Goal: Task Accomplishment & Management: Complete application form

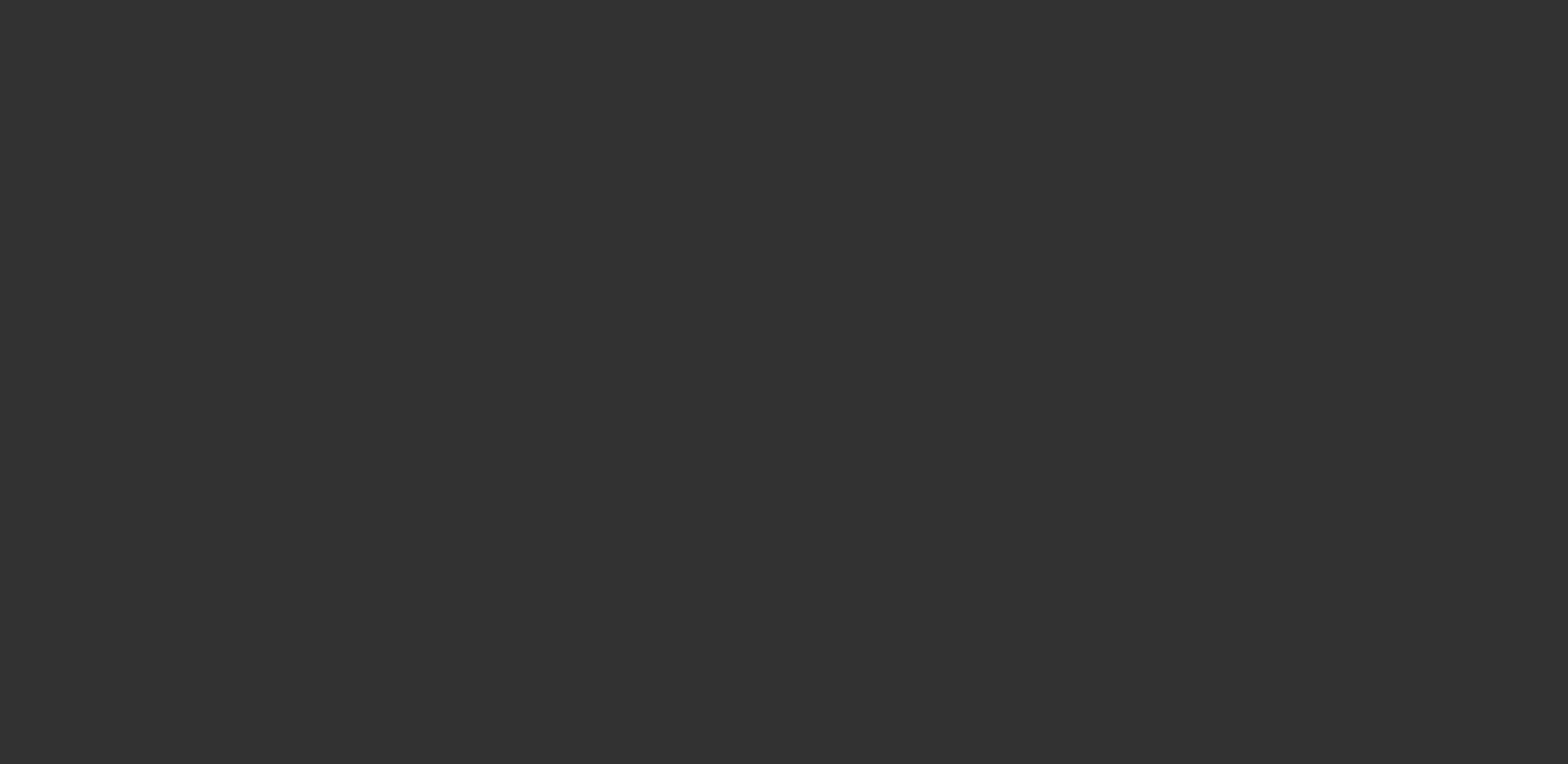
select select "4"
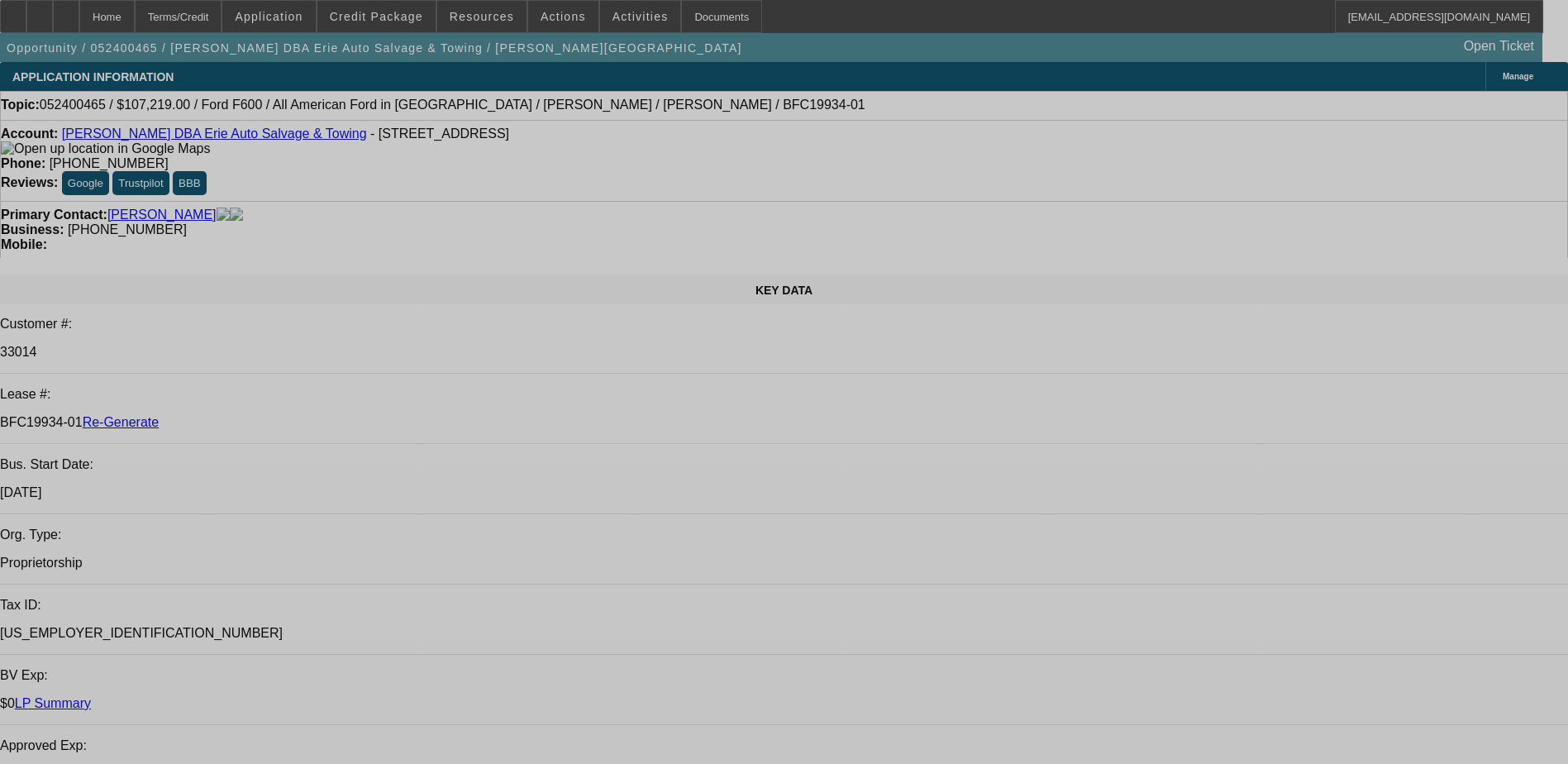
select select "0"
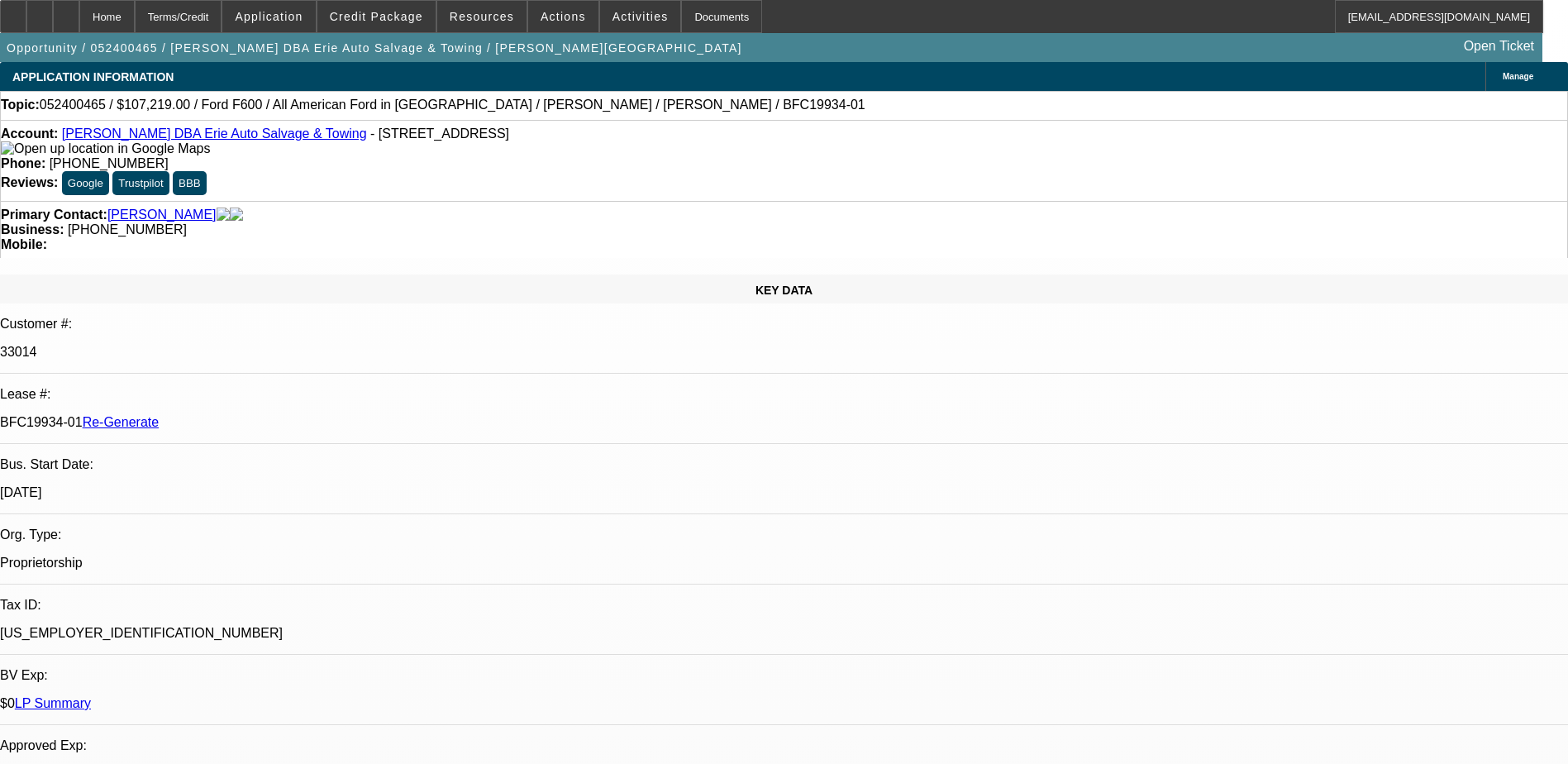
select select "0"
select select "1"
select select "6"
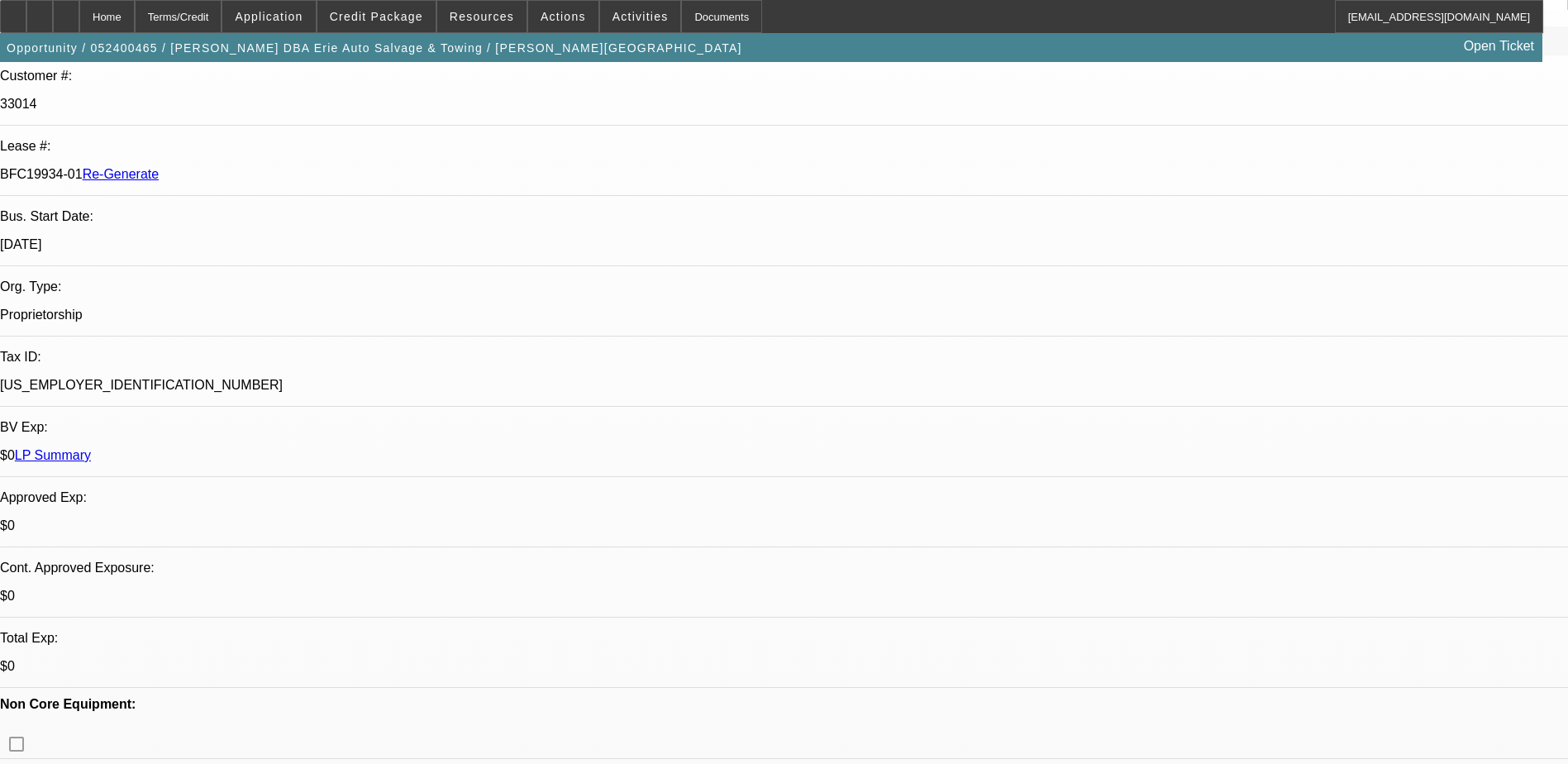
scroll to position [331, 0]
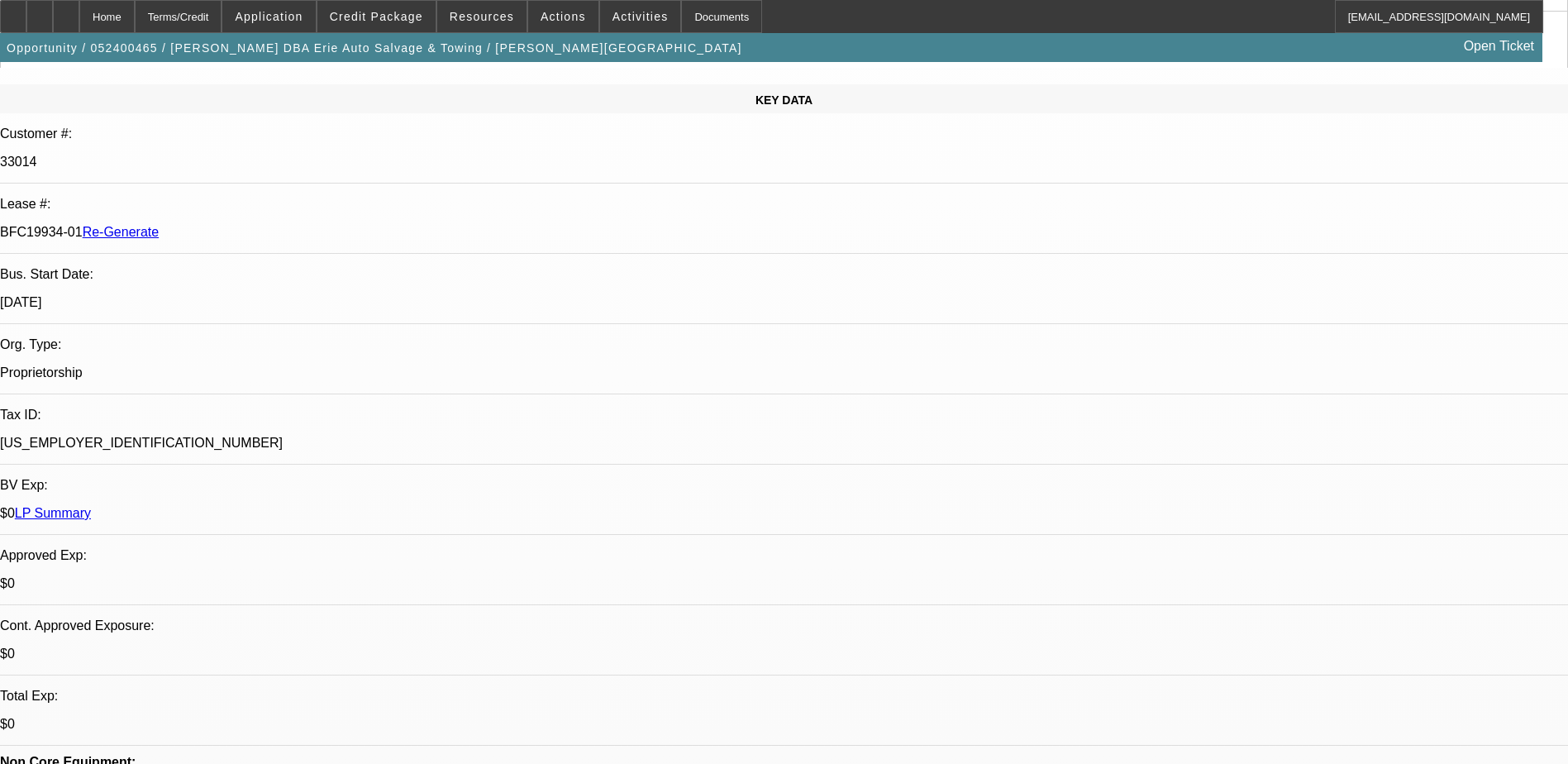
scroll to position [0, 0]
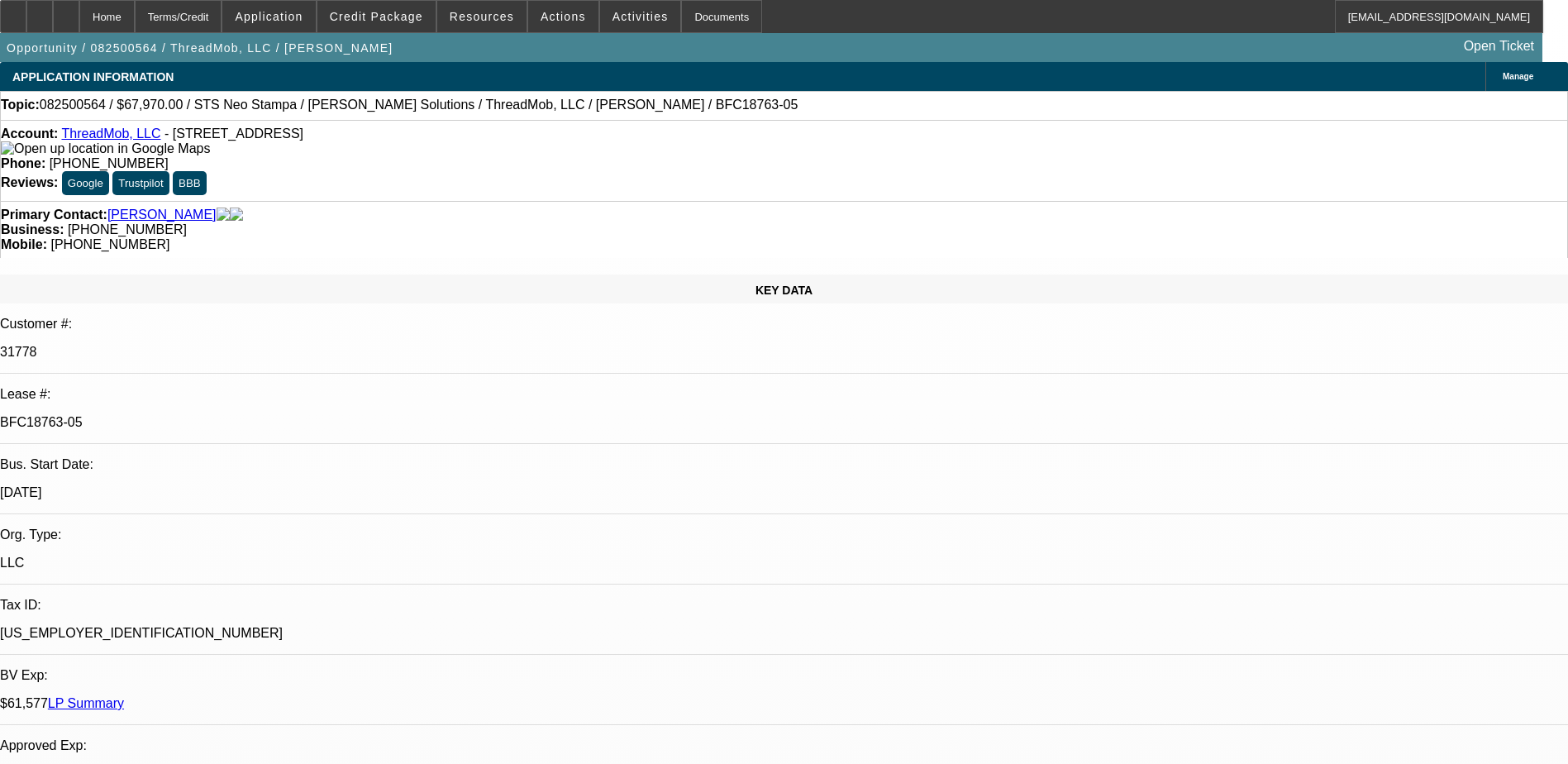
select select "0"
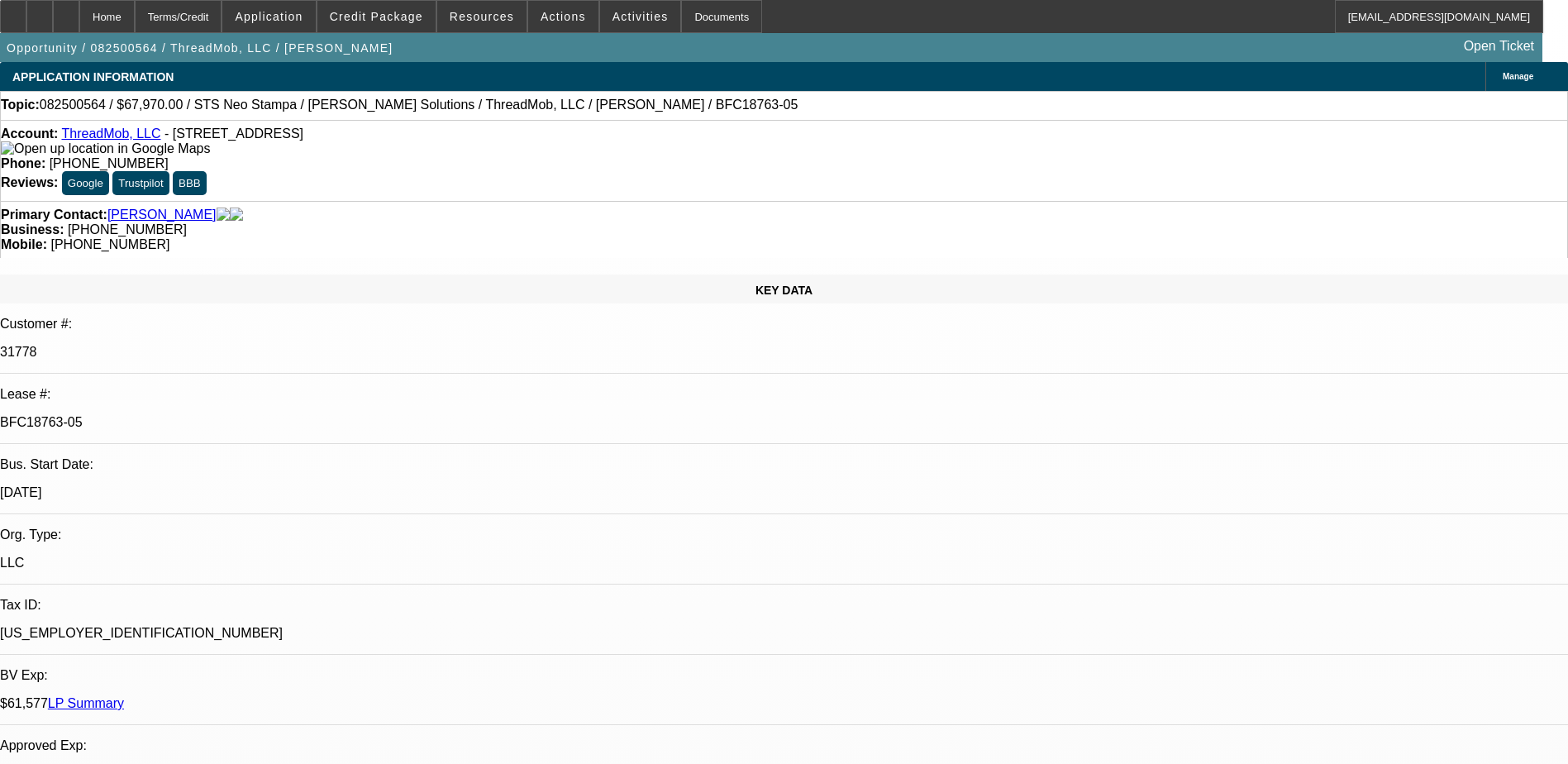
select select "0"
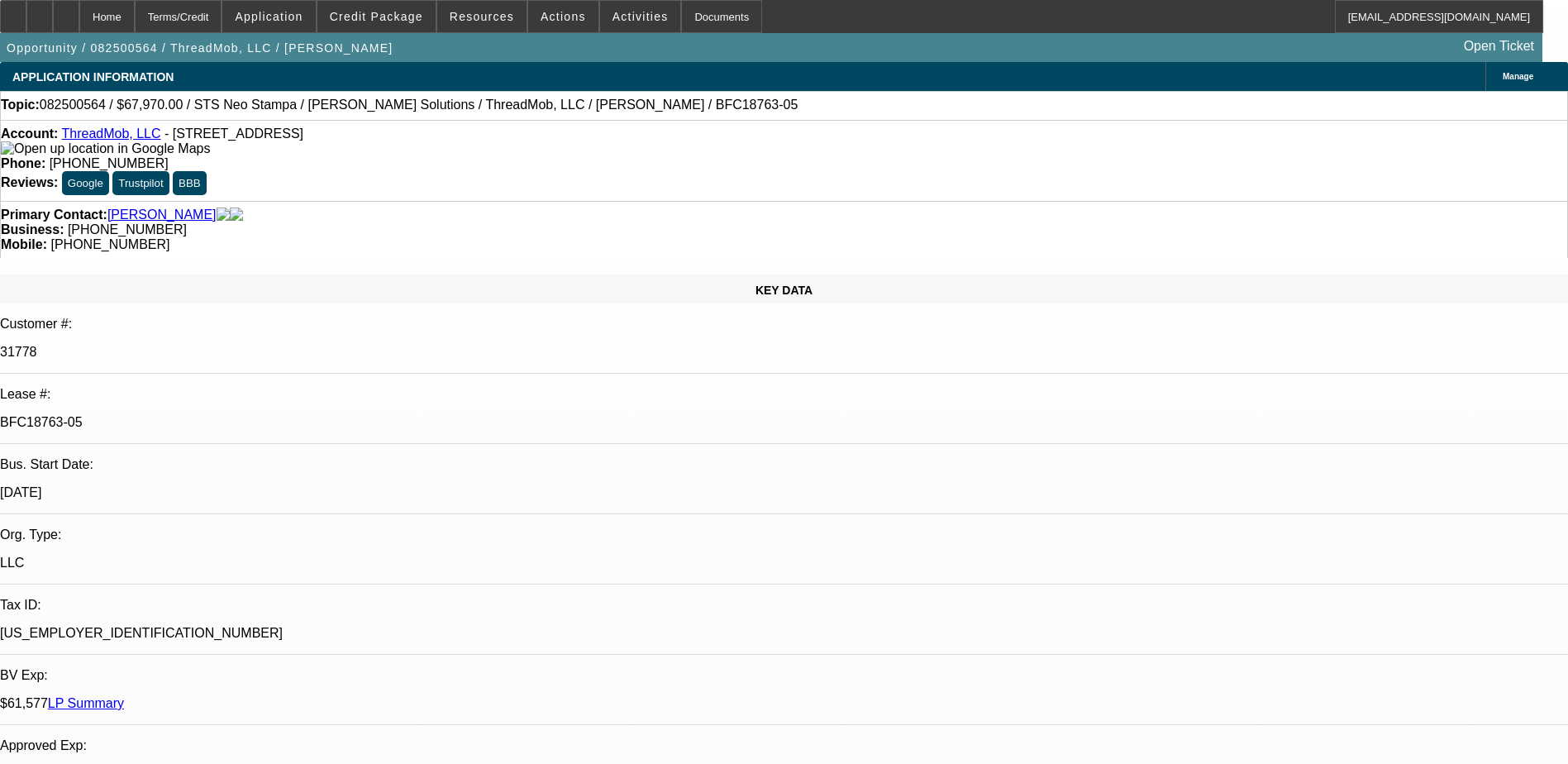
select select "0"
select select "1"
select select "6"
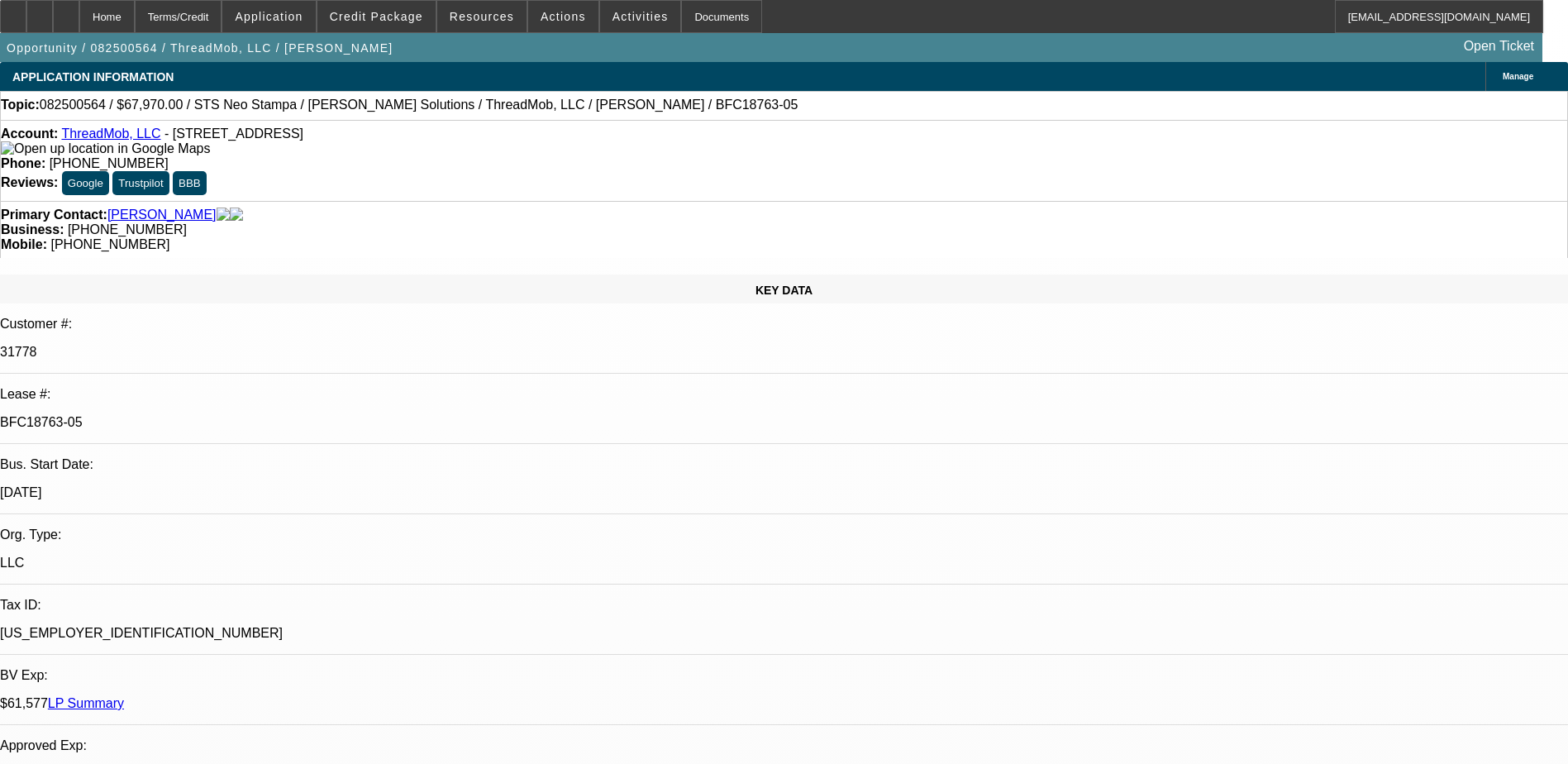
select select "1"
select select "6"
select select "1"
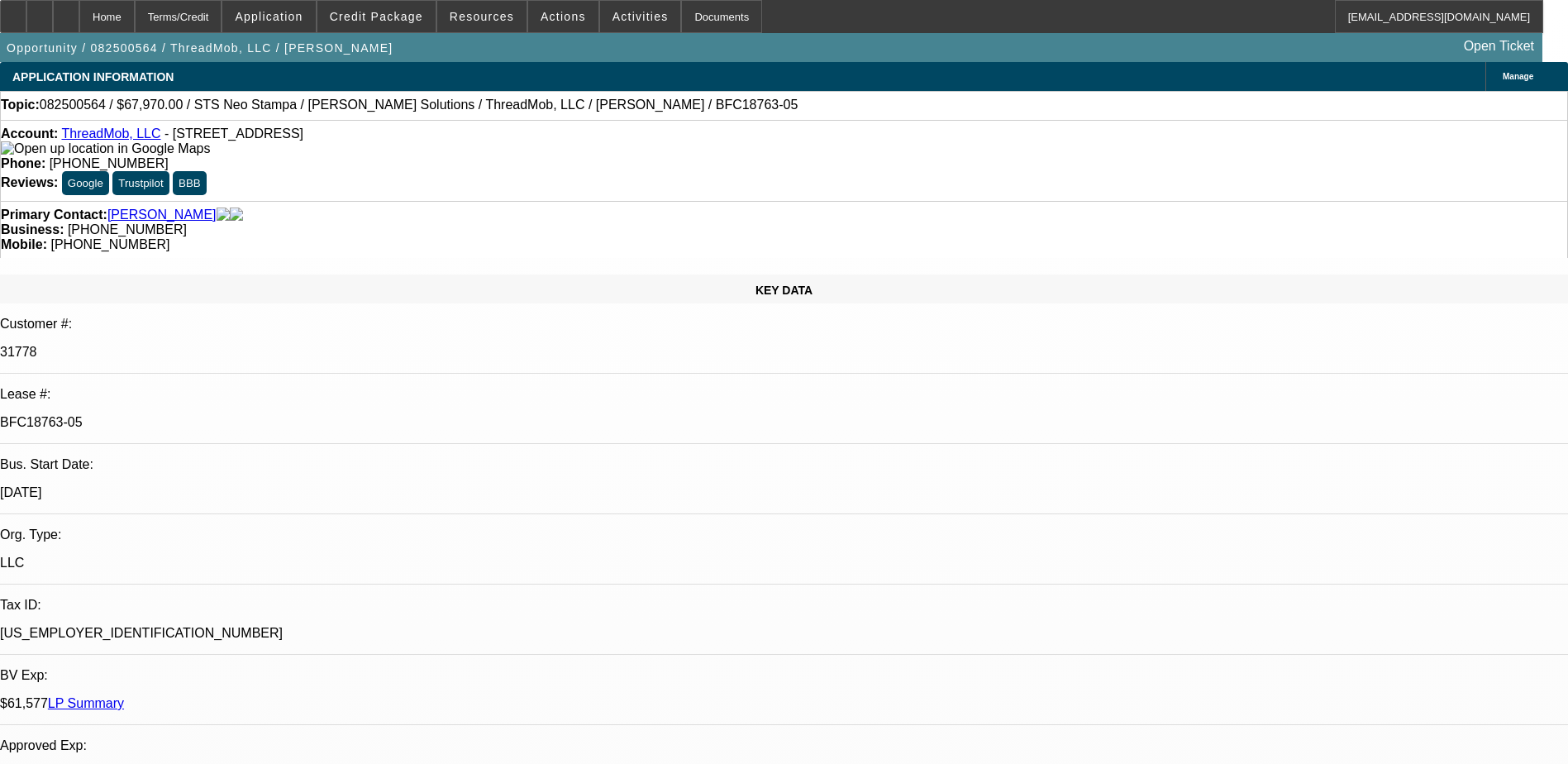
select select "6"
select select "1"
select select "6"
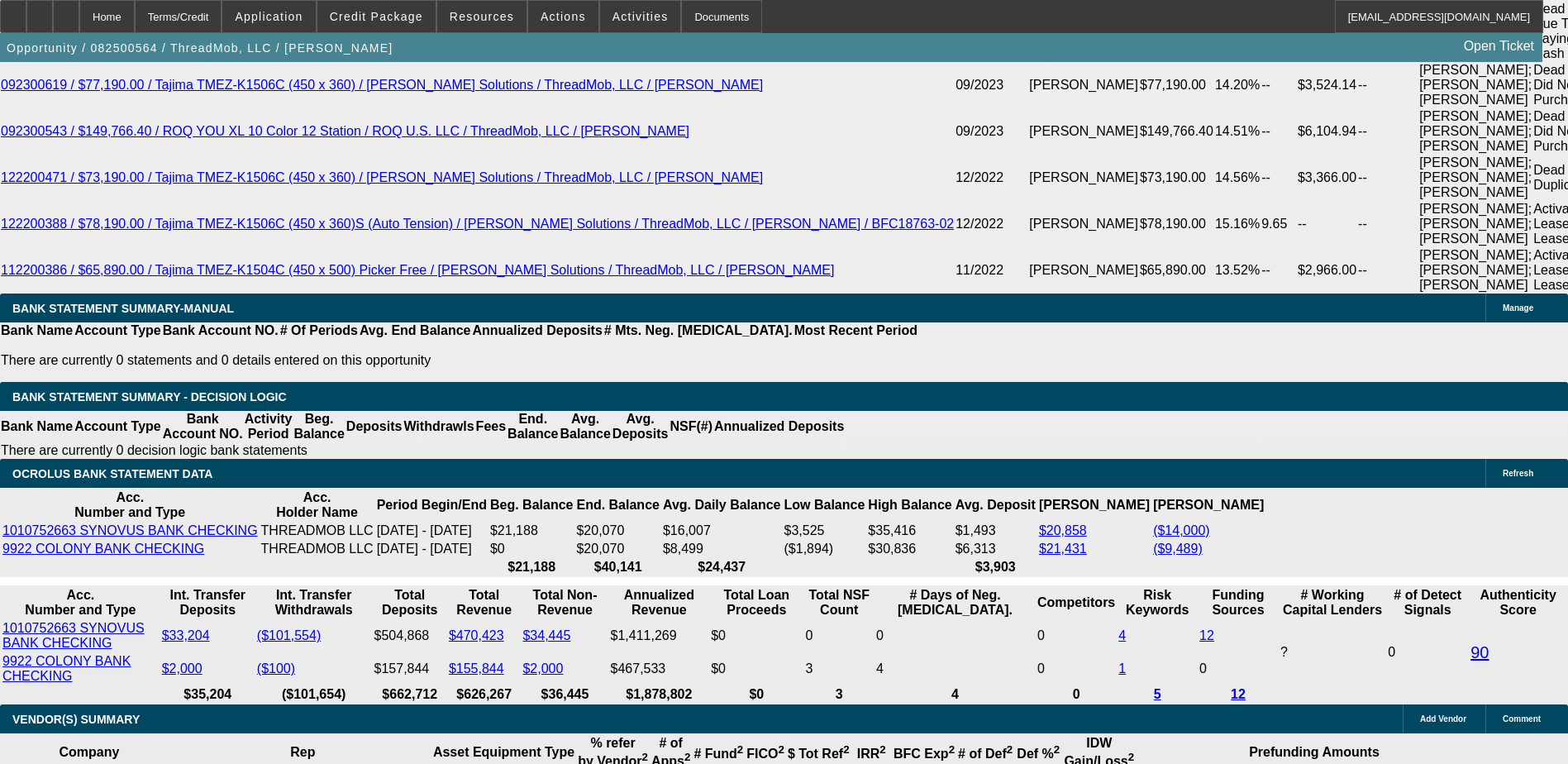
scroll to position [3472, 0]
